Goal: Navigation & Orientation: Find specific page/section

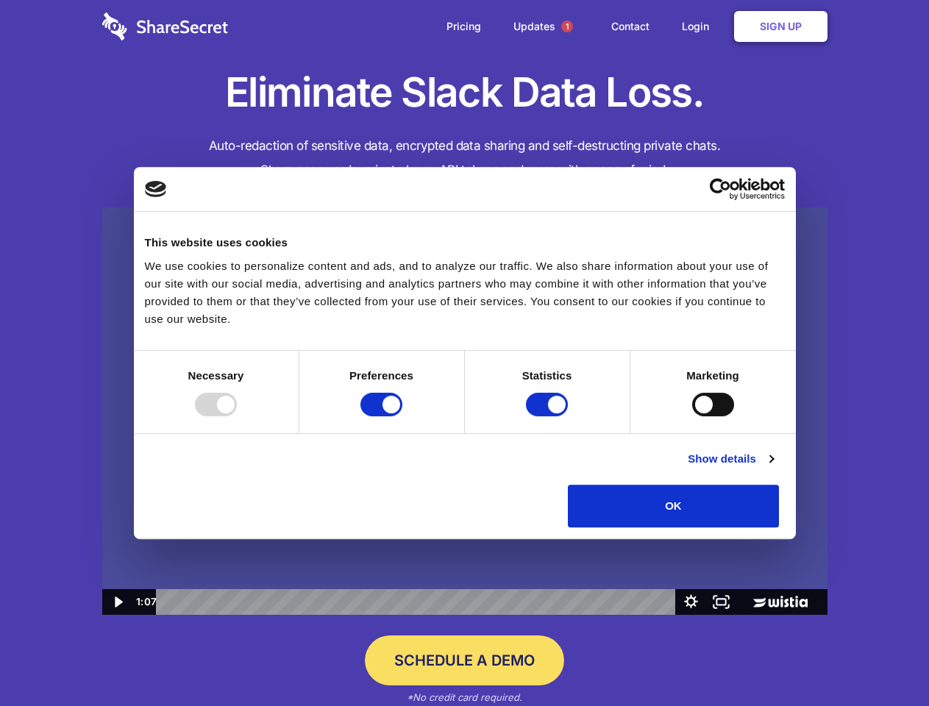
click at [464, 353] on img at bounding box center [464, 411] width 725 height 408
click at [237, 416] on div at bounding box center [216, 405] width 42 height 24
click at [402, 416] on input "Preferences" at bounding box center [381, 405] width 42 height 24
checkbox input "false"
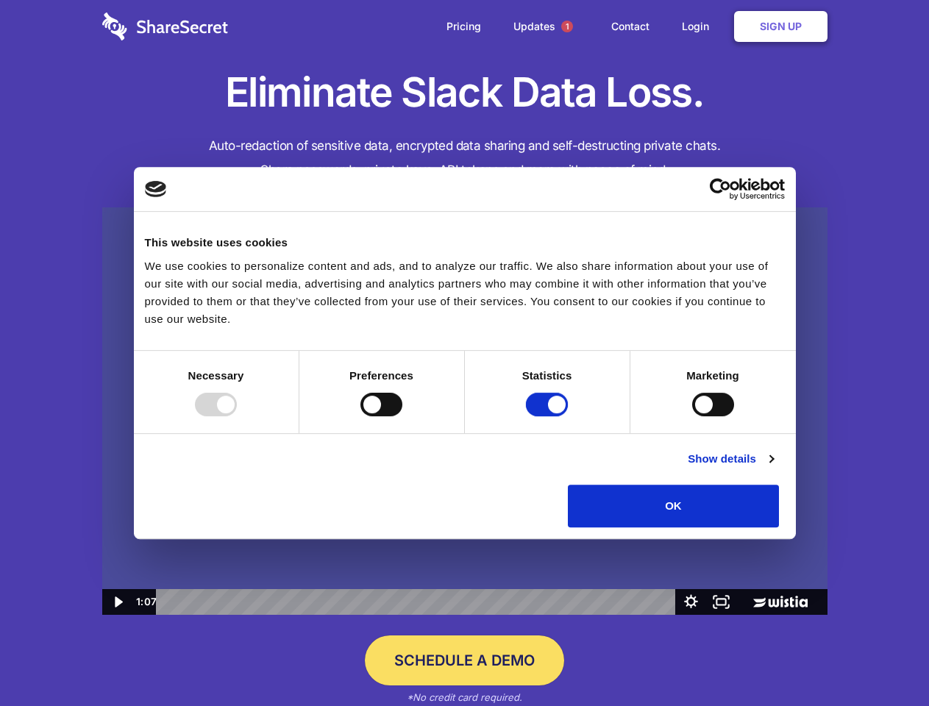
click at [549, 416] on input "Statistics" at bounding box center [547, 405] width 42 height 24
checkbox input "false"
click at [692, 416] on input "Marketing" at bounding box center [713, 405] width 42 height 24
checkbox input "true"
click at [773, 468] on link "Show details" at bounding box center [730, 459] width 85 height 18
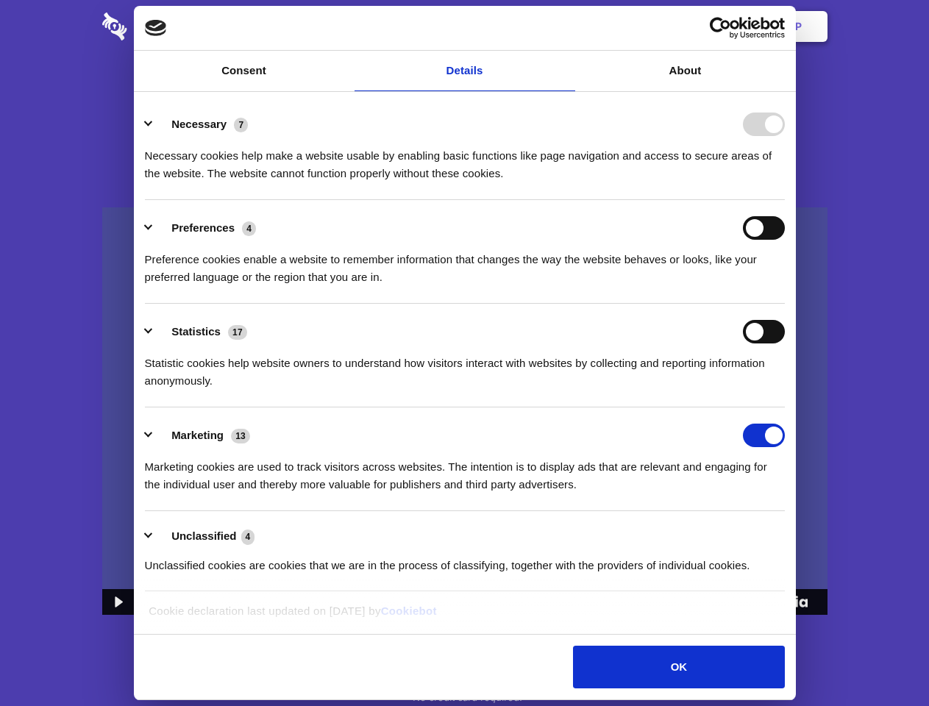
click at [785, 182] on div "Necessary cookies help make a website usable by enabling basic functions like p…" at bounding box center [465, 159] width 640 height 46
click at [566, 26] on span "1" at bounding box center [567, 27] width 12 height 12
